Goal: Information Seeking & Learning: Learn about a topic

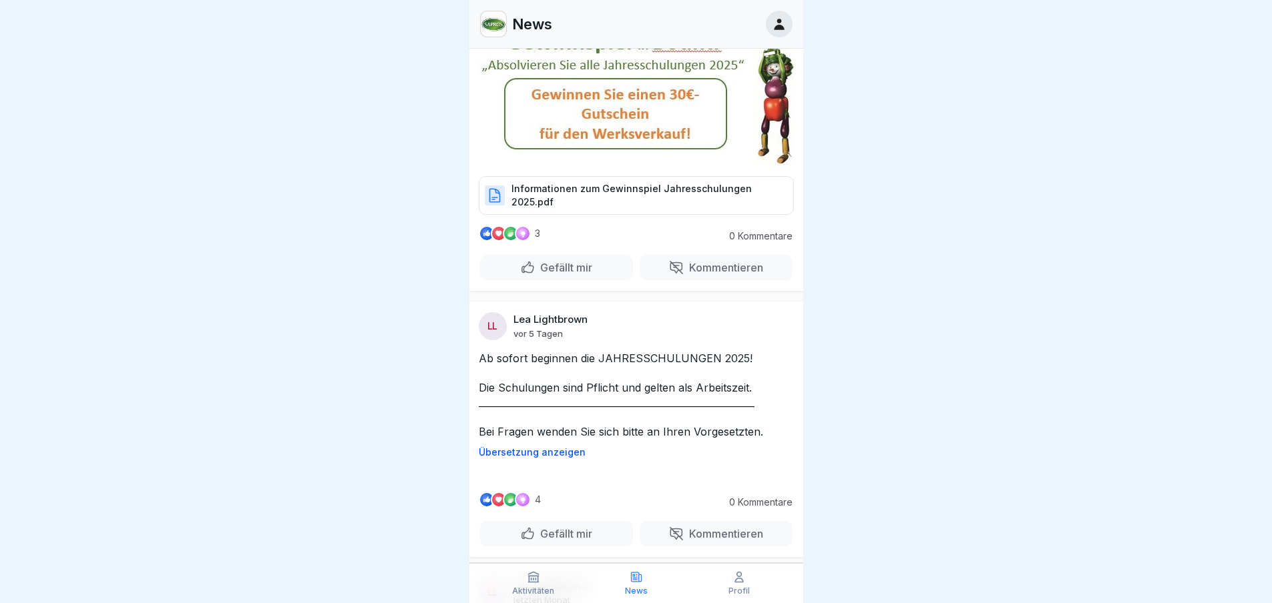
scroll to position [401, 0]
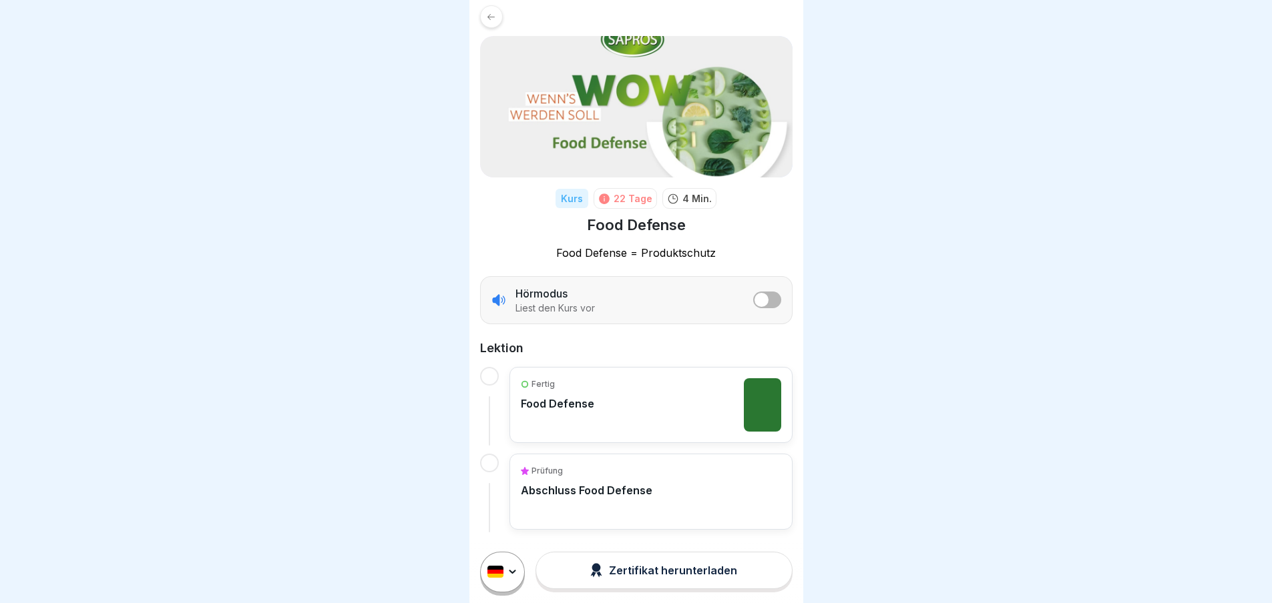
scroll to position [10, 0]
click at [578, 484] on p "Abschluss Food Defense" at bounding box center [587, 490] width 132 height 13
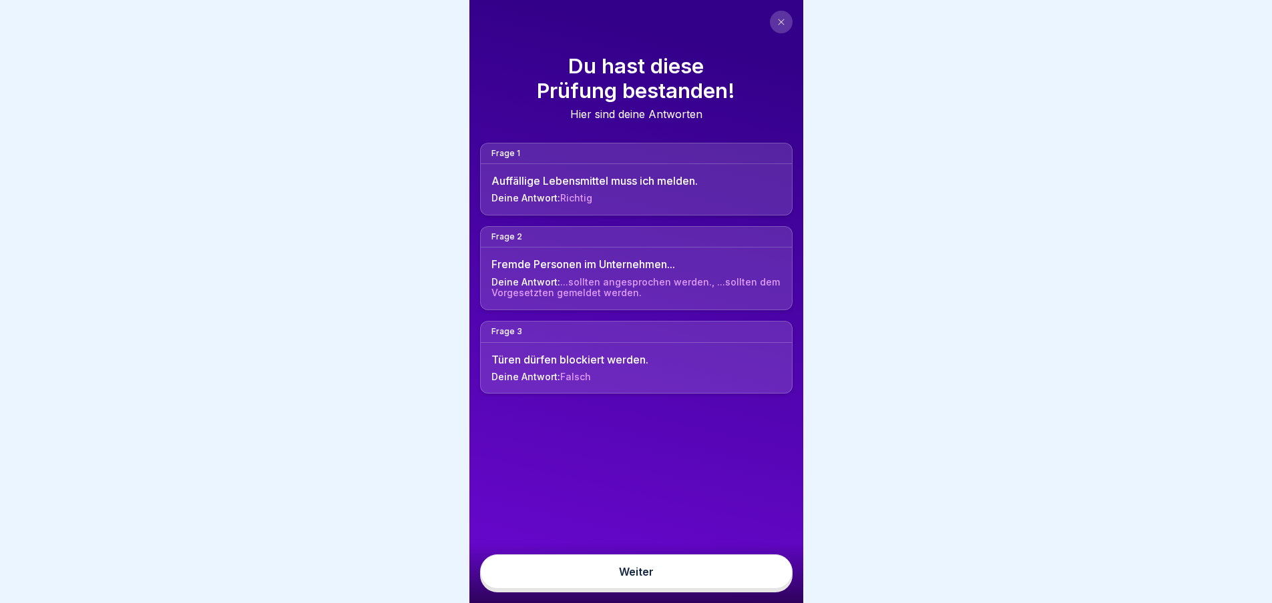
click at [603, 573] on link "Weiter" at bounding box center [636, 572] width 312 height 35
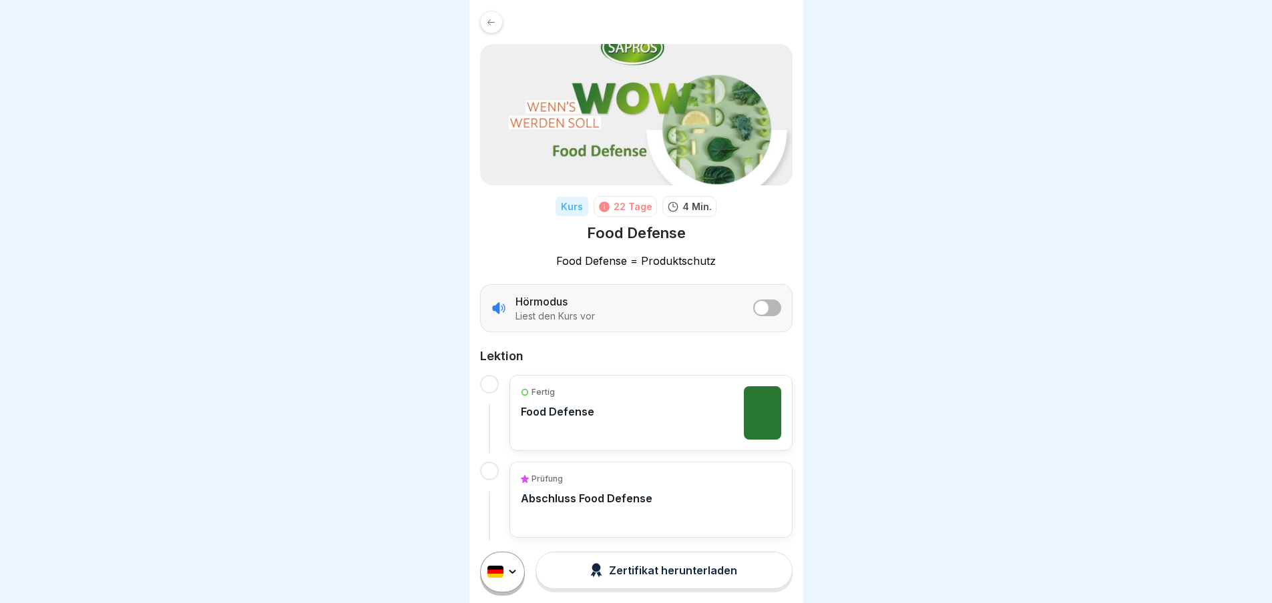
click at [571, 206] on div "Kurs" at bounding box center [571, 206] width 33 height 19
click at [635, 210] on div "22 Tage" at bounding box center [632, 207] width 39 height 14
click at [598, 256] on p "Food Defense = Produktschutz" at bounding box center [636, 261] width 312 height 15
click at [496, 16] on div at bounding box center [491, 22] width 23 height 23
